Goal: Information Seeking & Learning: Learn about a topic

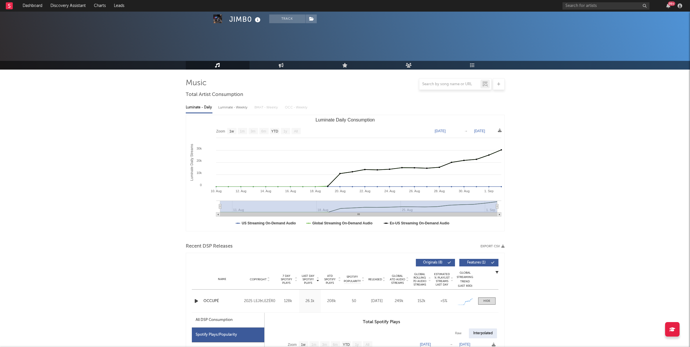
select select "1w"
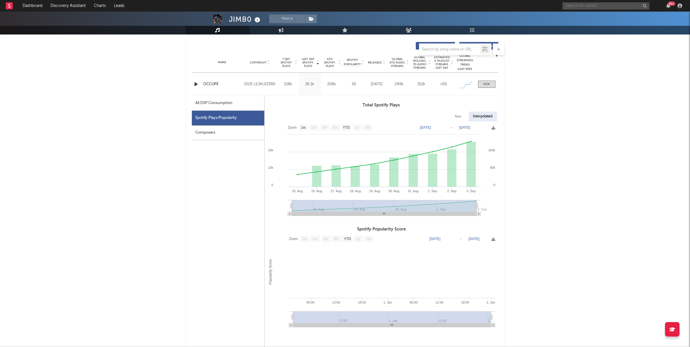
click at [614, 3] on input "text" at bounding box center [606, 5] width 87 height 7
type input "scythermane"
click at [610, 19] on div "Scythermane" at bounding box center [615, 17] width 64 height 7
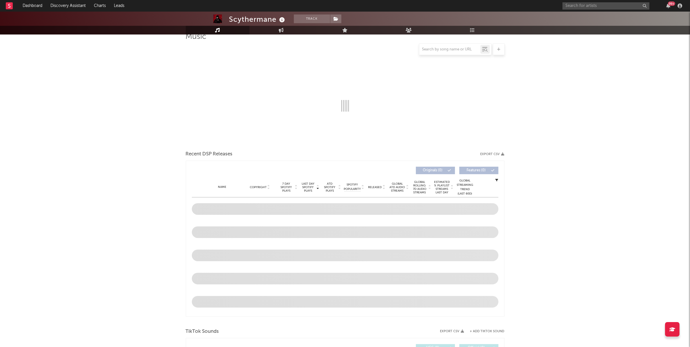
select select "6m"
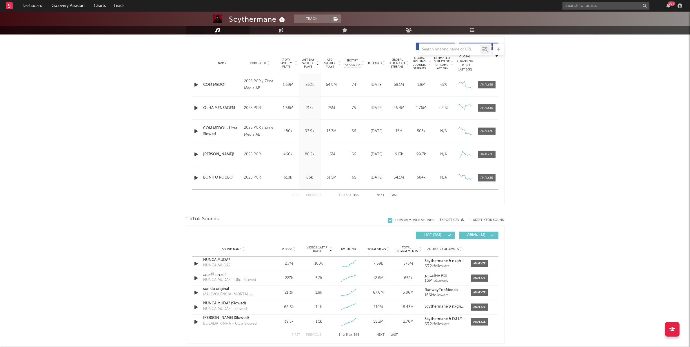
scroll to position [217, 0]
click at [383, 192] on div "First Previous 1 to 5 of 400 Next Last" at bounding box center [345, 194] width 106 height 11
click at [382, 194] on button "Next" at bounding box center [381, 194] width 8 height 3
click at [54, 3] on link "Discovery Assistant" at bounding box center [68, 6] width 44 height 12
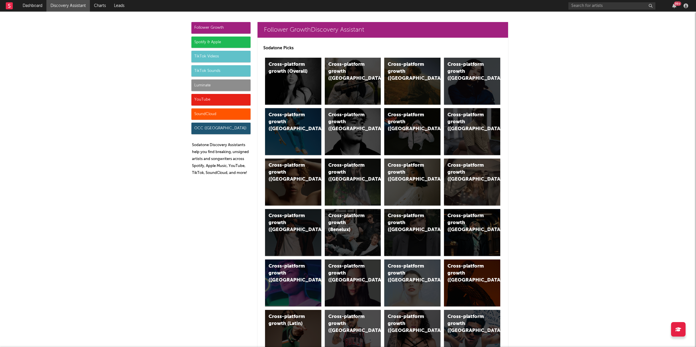
click at [229, 80] on div "Luminate" at bounding box center [220, 85] width 59 height 12
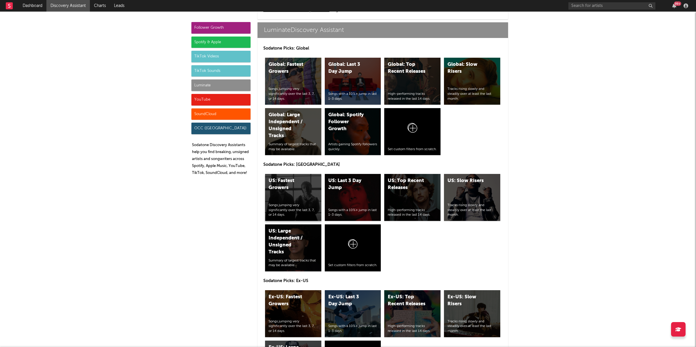
scroll to position [2578, 0]
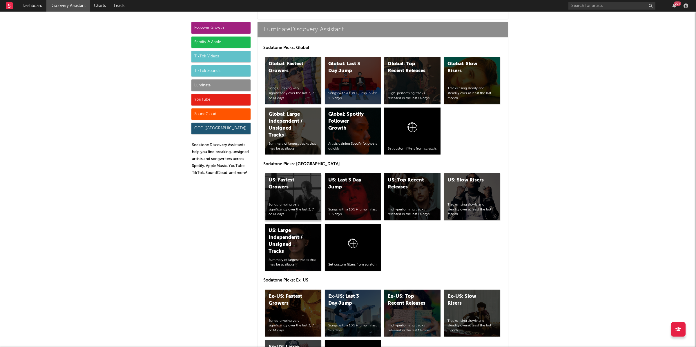
click at [290, 193] on div "US: Fastest Growers Songs jumping very significantly over the last 3, 7, or 14 …" at bounding box center [293, 196] width 56 height 47
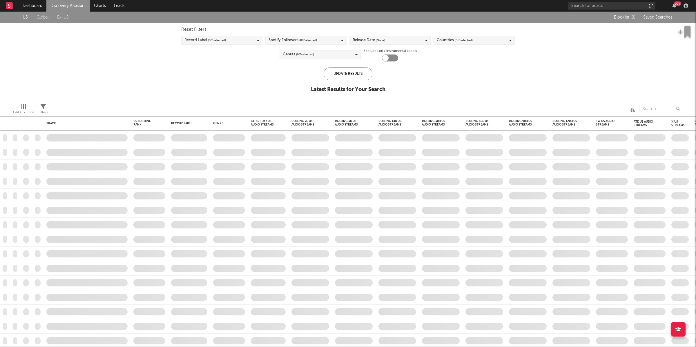
checkbox input "true"
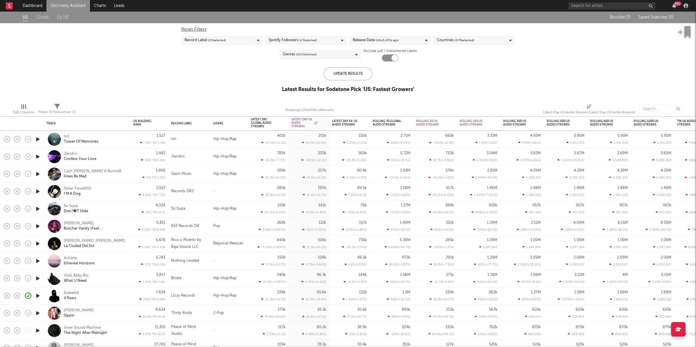
click at [37, 137] on icon "button" at bounding box center [38, 139] width 6 height 7
click at [106, 139] on div "Ivri Tower Of Memories" at bounding box center [95, 139] width 62 height 10
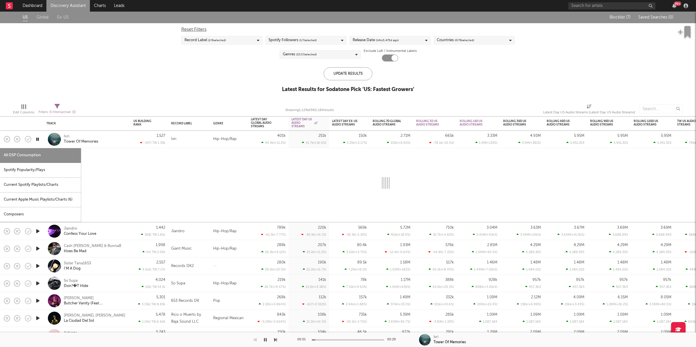
select select "1w"
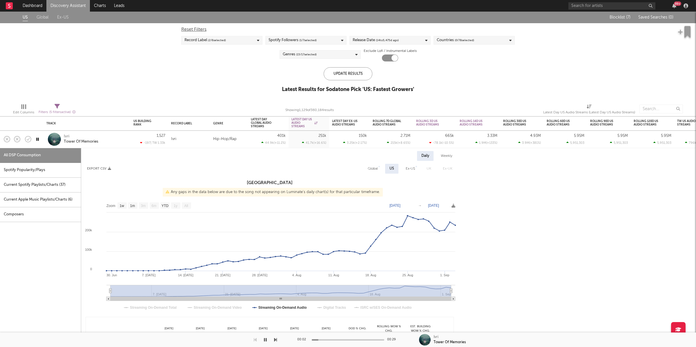
click at [47, 170] on div "Spotify Popularity/Plays" at bounding box center [40, 170] width 81 height 15
select select "1w"
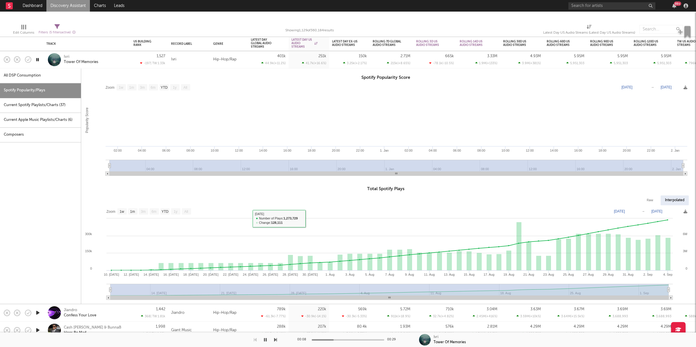
click at [103, 59] on div "Ivri Tower Of Memories" at bounding box center [95, 60] width 62 height 10
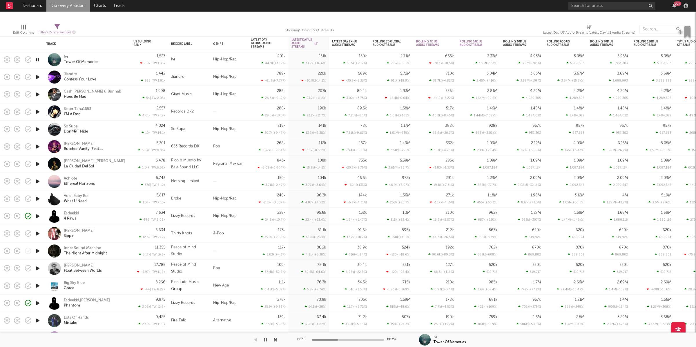
click at [37, 94] on icon "button" at bounding box center [38, 94] width 6 height 7
click at [37, 95] on icon "button" at bounding box center [38, 94] width 6 height 7
click at [39, 112] on icon "button" at bounding box center [38, 111] width 6 height 7
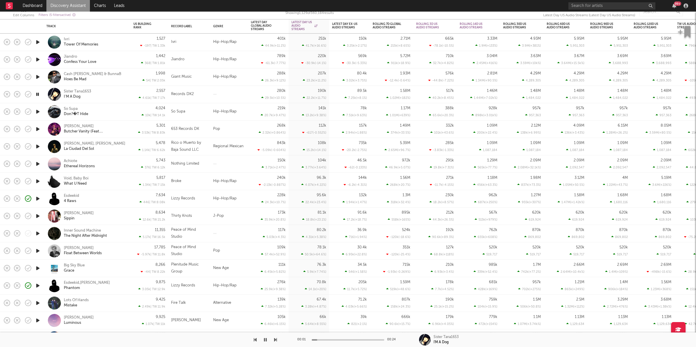
click at [38, 110] on icon "button" at bounding box center [38, 111] width 6 height 7
click at [39, 111] on icon "button" at bounding box center [38, 111] width 6 height 7
click at [105, 113] on div "So Supa Don?�T Hide" at bounding box center [95, 111] width 62 height 10
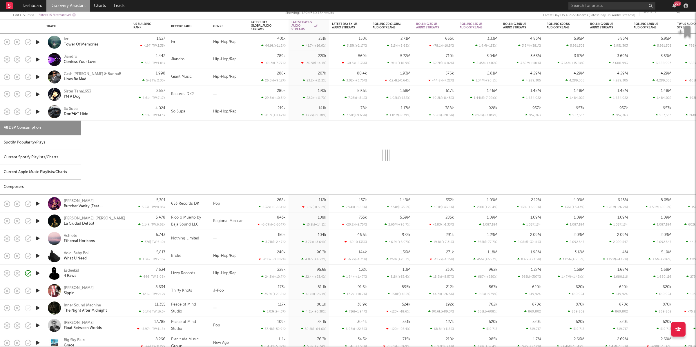
select select "1w"
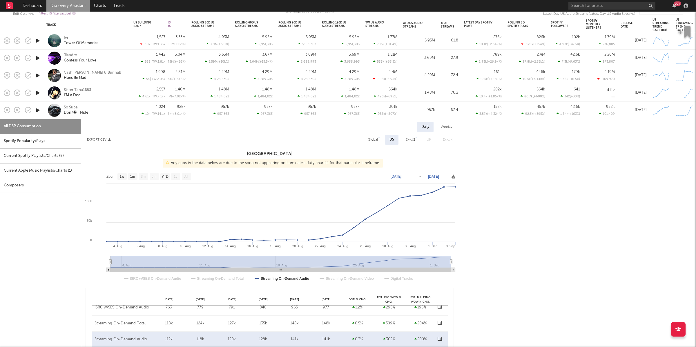
click at [110, 107] on div "So Supa Don?�T Hide" at bounding box center [95, 110] width 62 height 10
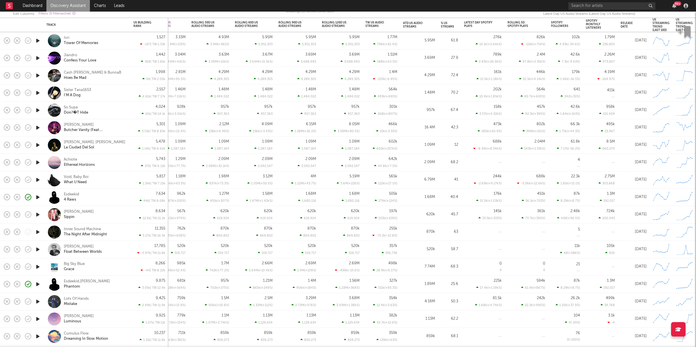
click at [39, 128] on icon "button" at bounding box center [38, 127] width 6 height 7
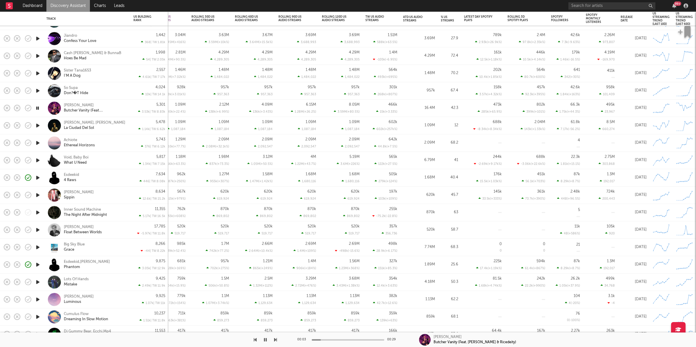
click at [37, 124] on icon "button" at bounding box center [38, 125] width 6 height 7
click at [276, 341] on icon "button" at bounding box center [275, 340] width 3 height 5
click at [277, 340] on div "00:00 00:29 Achiote Ethereal Horizons" at bounding box center [348, 340] width 696 height 15
click at [273, 342] on div at bounding box center [138, 340] width 277 height 15
click at [275, 341] on icon "button" at bounding box center [275, 340] width 3 height 5
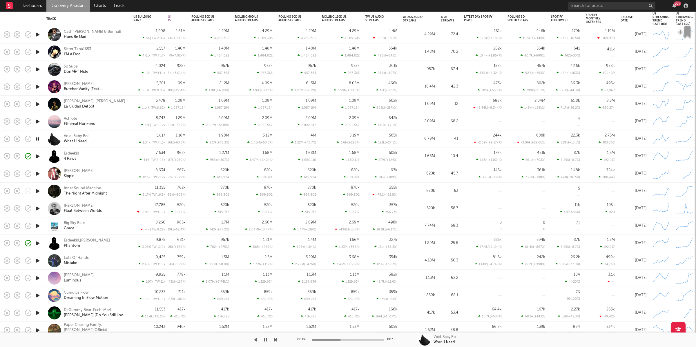
click at [479, 137] on div "244k -2.69k ( +9.17k % )" at bounding box center [483, 139] width 38 height 17
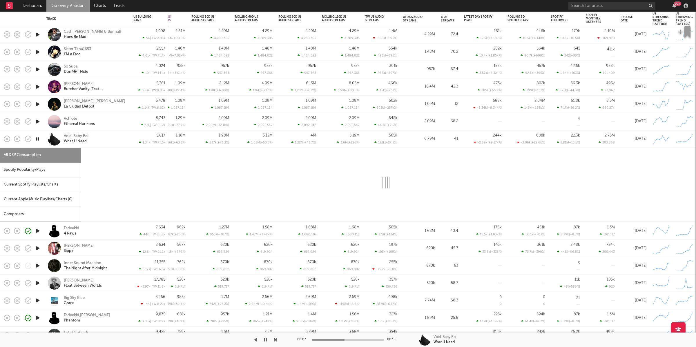
click at [478, 135] on div "244k -2.69k ( +9.17k % )" at bounding box center [483, 139] width 38 height 17
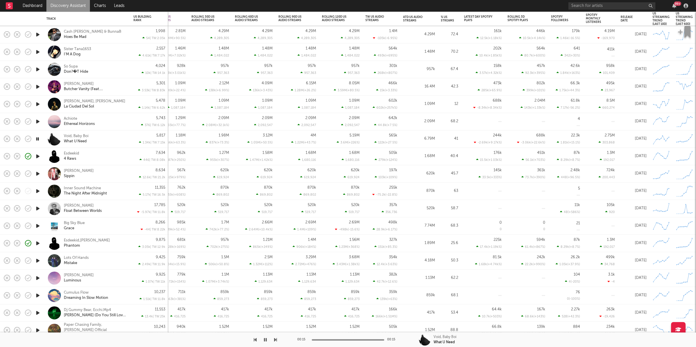
click at [275, 340] on icon "button" at bounding box center [275, 340] width 3 height 5
click at [254, 341] on icon "button" at bounding box center [255, 340] width 3 height 5
click at [254, 339] on icon "button" at bounding box center [255, 340] width 3 height 5
click at [275, 340] on icon "button" at bounding box center [275, 340] width 3 height 5
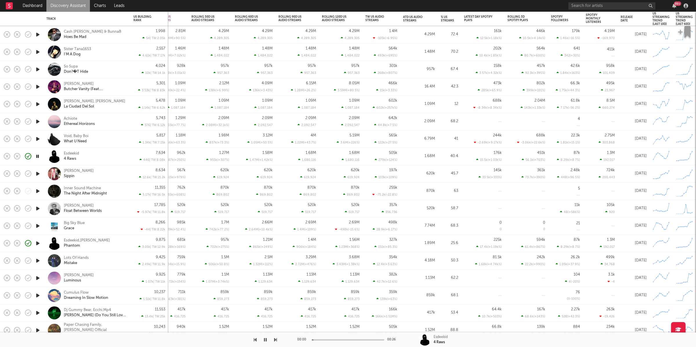
click at [275, 339] on icon "button" at bounding box center [275, 340] width 3 height 5
